Goal: Navigation & Orientation: Understand site structure

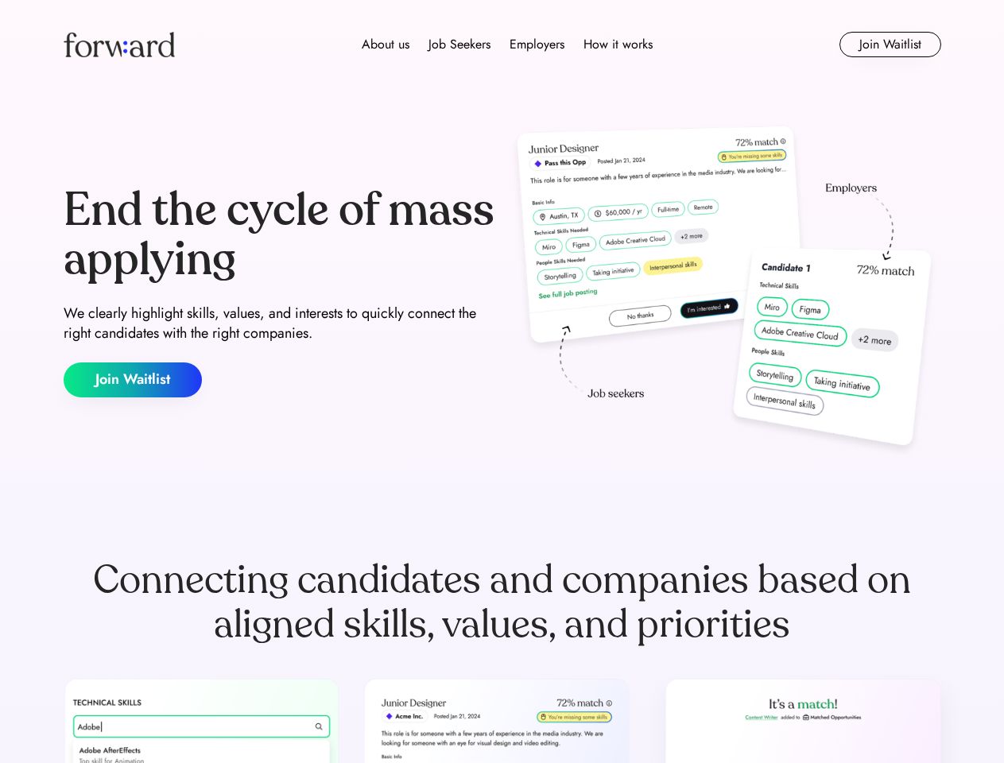
click at [502, 382] on div "End the cycle of mass applying We clearly highlight skills, values, and interes…" at bounding box center [503, 292] width 878 height 342
click at [502, 45] on div "About us Job Seekers Employers How it works" at bounding box center [507, 44] width 626 height 19
click at [119, 45] on img at bounding box center [119, 44] width 111 height 25
click at [507, 45] on div "About us Job Seekers Employers How it works" at bounding box center [507, 44] width 626 height 19
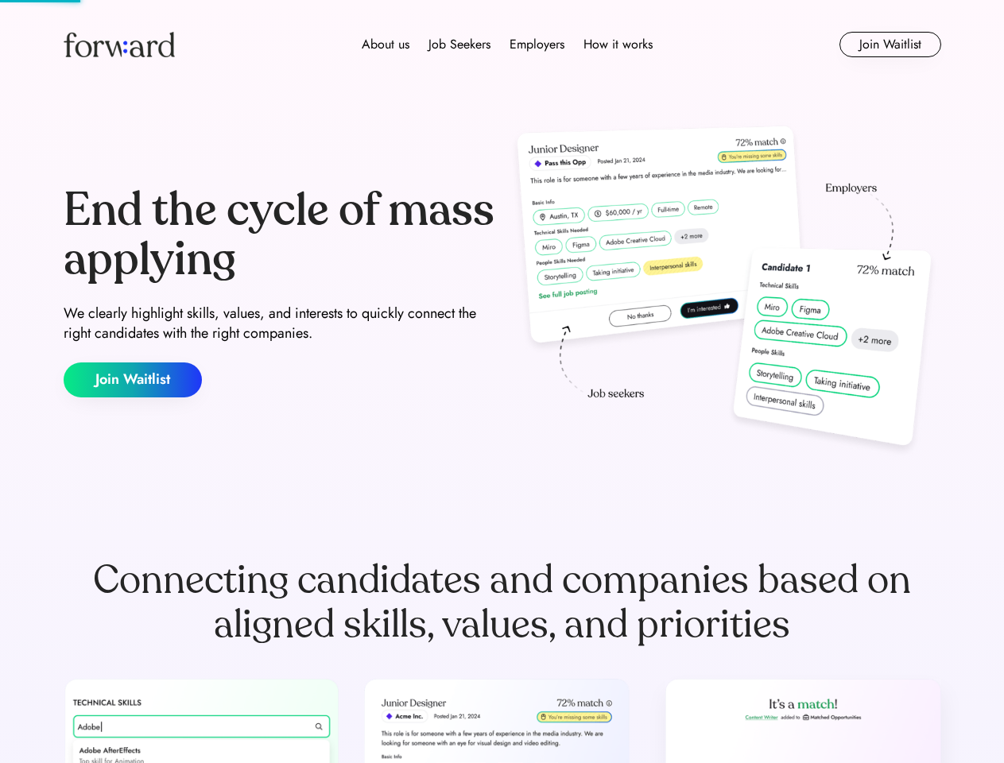
click at [386, 45] on div "About us" at bounding box center [386, 44] width 48 height 19
click at [459, 45] on div "Job Seekers" at bounding box center [459, 44] width 62 height 19
click at [537, 45] on div "Employers" at bounding box center [537, 44] width 55 height 19
click at [617, 45] on div "How it works" at bounding box center [617, 44] width 69 height 19
click at [890, 45] on button "Join Waitlist" at bounding box center [890, 44] width 102 height 25
